Goal: Information Seeking & Learning: Find specific fact

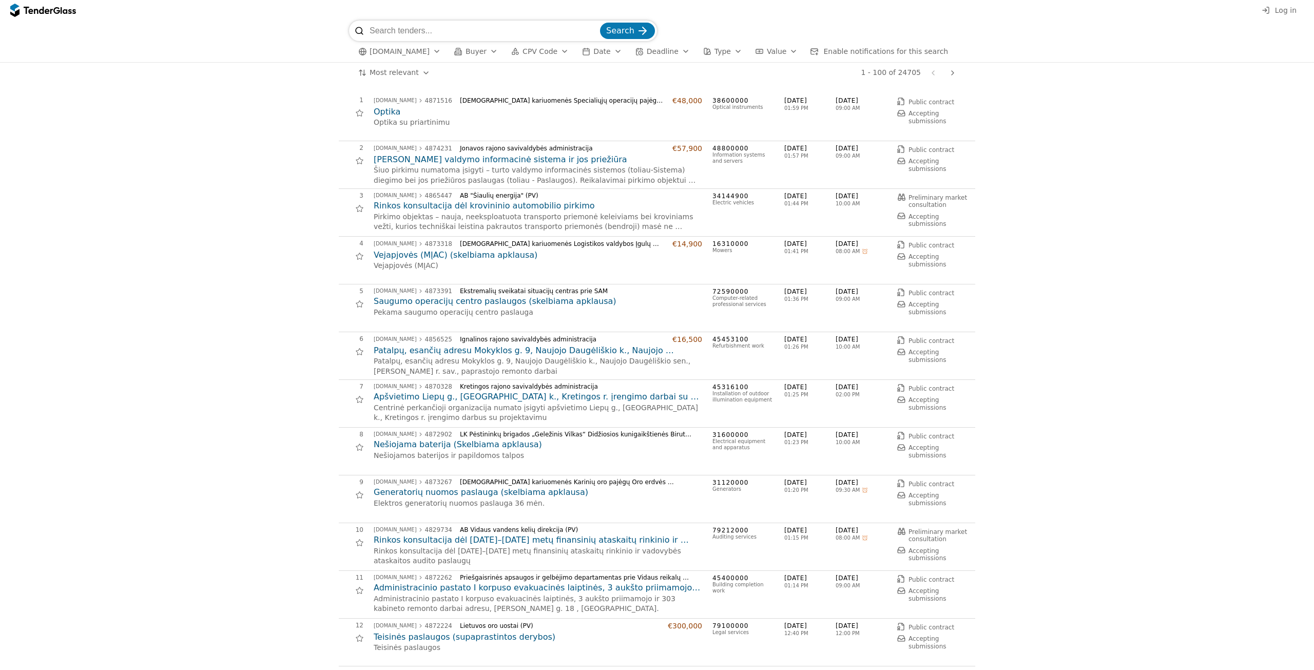
click at [424, 31] on input "search" at bounding box center [483, 31] width 228 height 21
type input "VGTU"
click at [626, 32] on span "Search" at bounding box center [620, 31] width 28 height 10
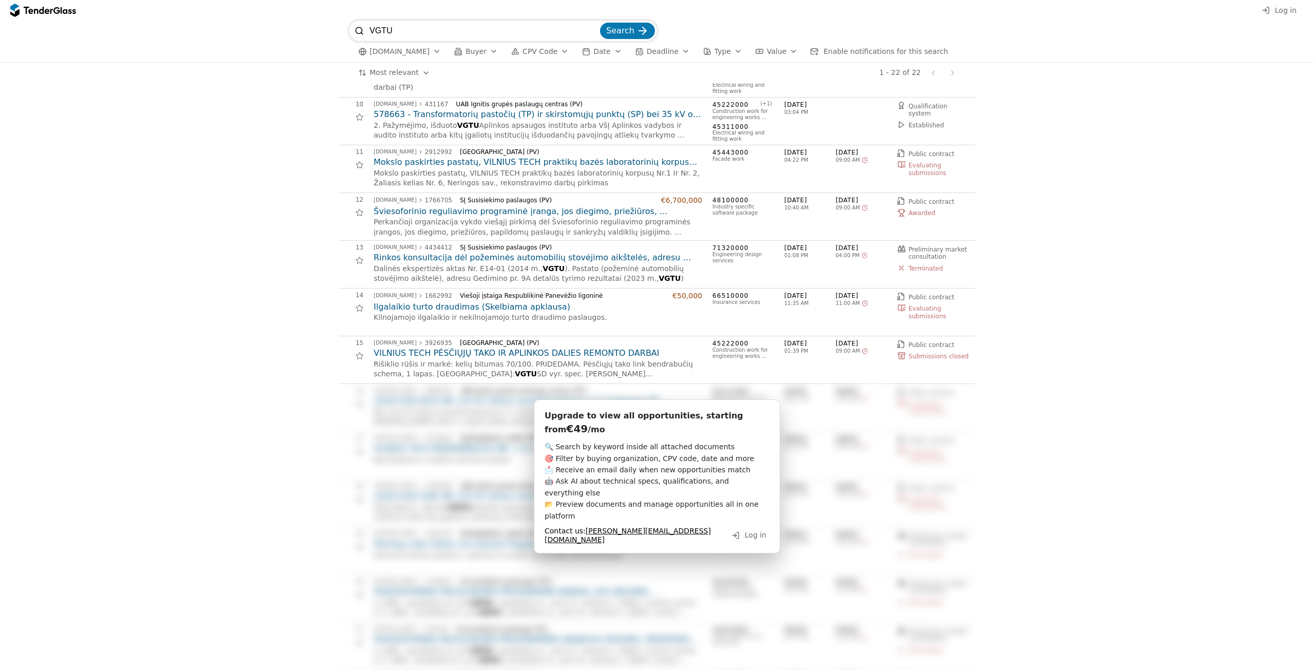
scroll to position [462, 0]
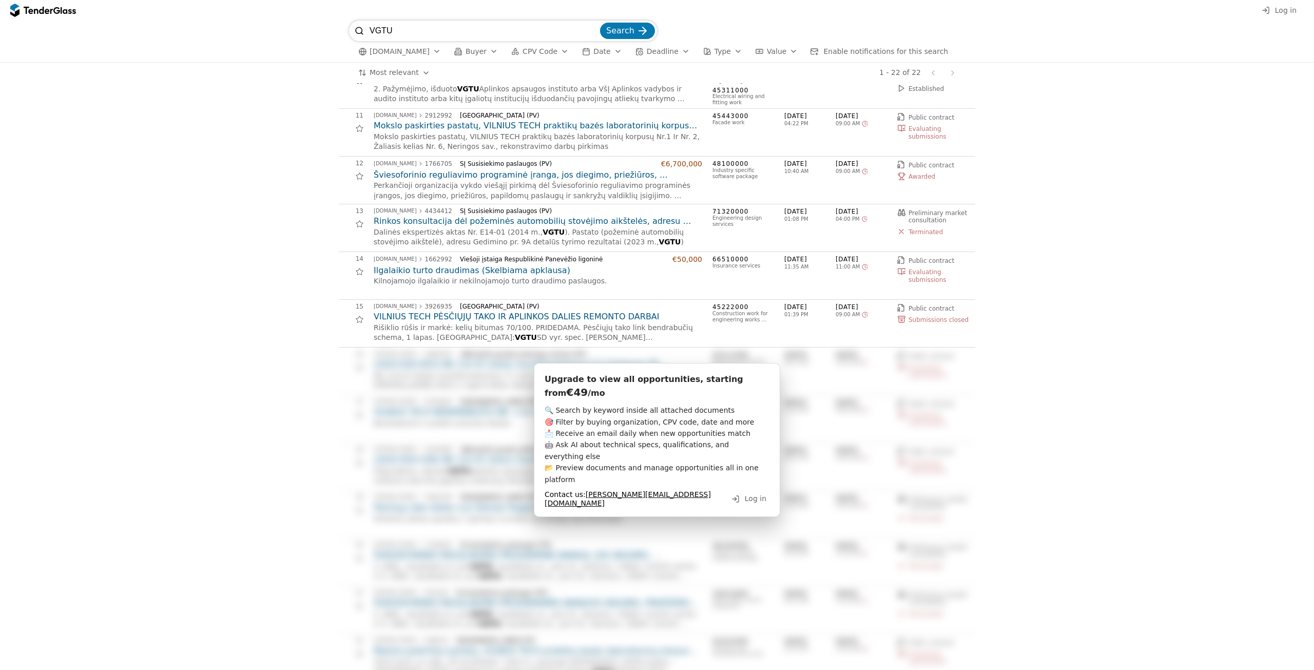
click at [424, 49] on button "[DOMAIN_NAME]" at bounding box center [399, 51] width 91 height 13
click at [436, 122] on span "[DOMAIN_NAME]" at bounding box center [448, 122] width 51 height 7
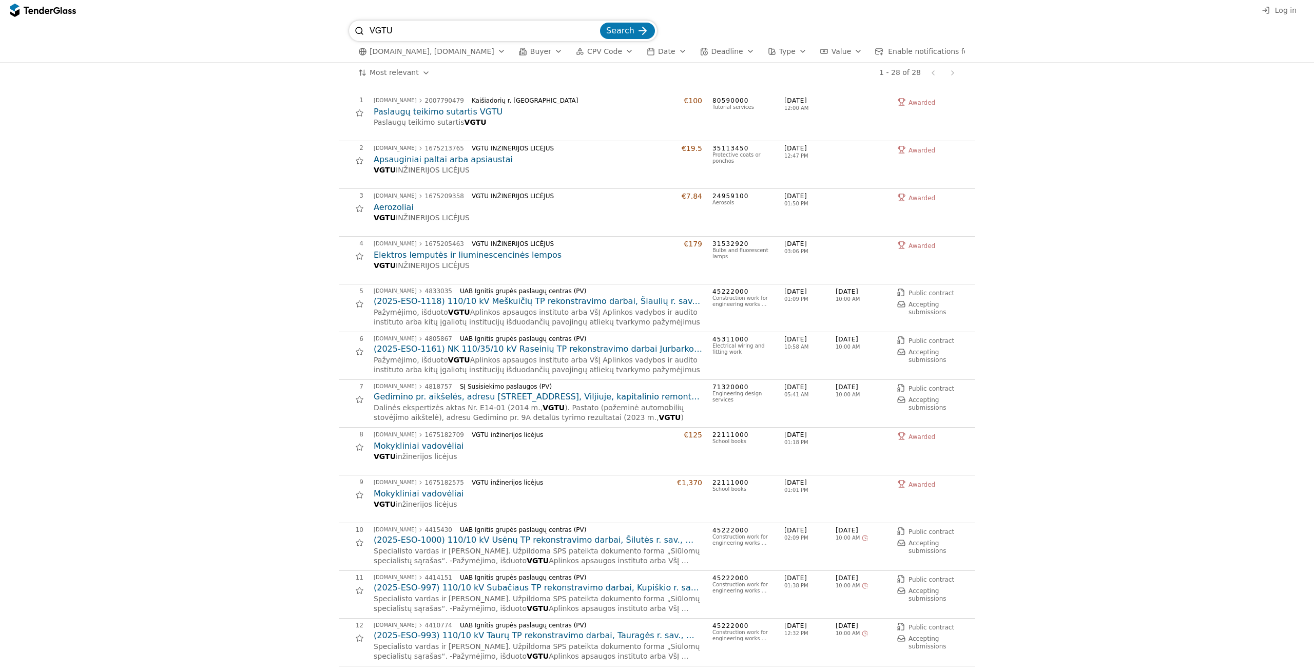
click at [620, 30] on span "Search" at bounding box center [620, 31] width 28 height 10
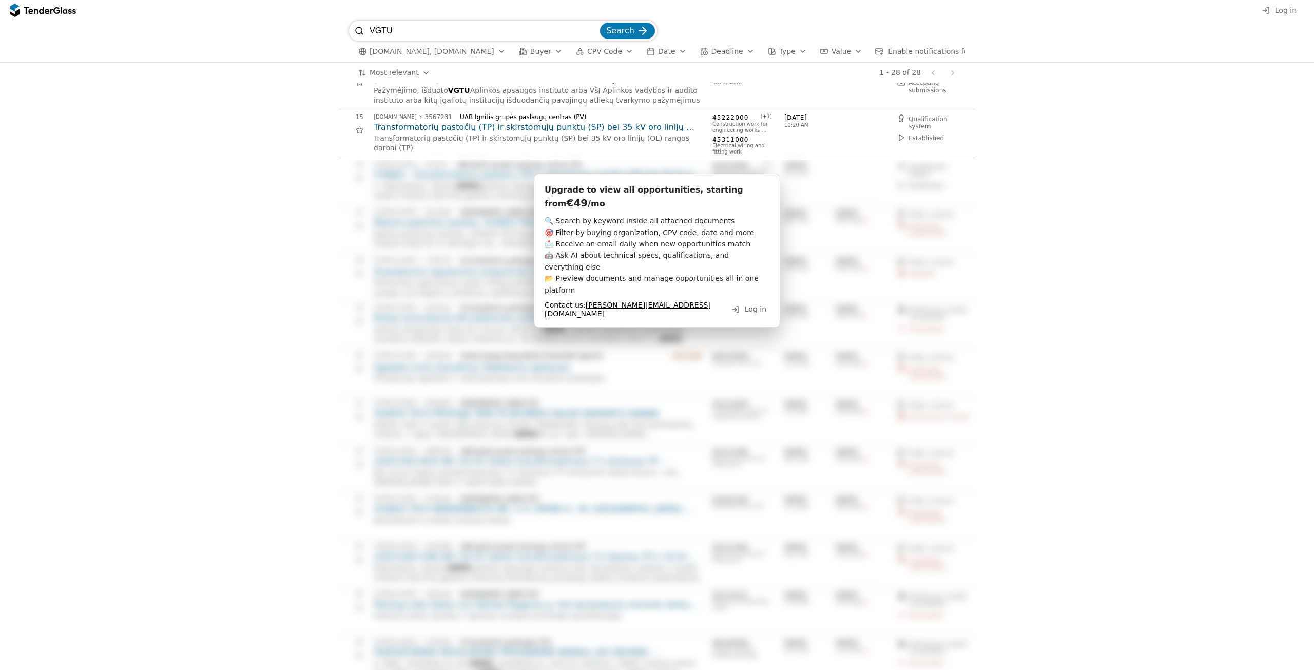
scroll to position [667, 0]
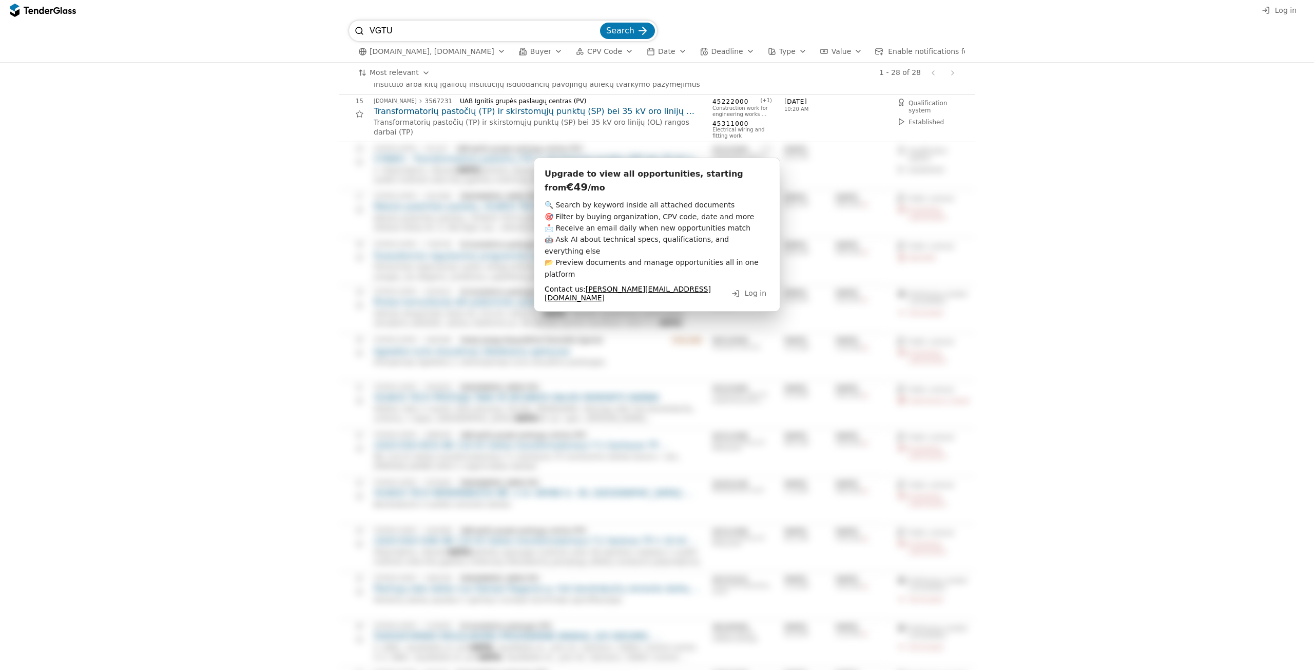
click at [757, 289] on span "Log in" at bounding box center [756, 293] width 22 height 8
